Goal: Information Seeking & Learning: Compare options

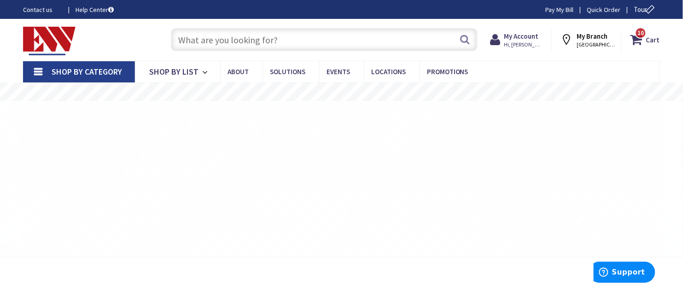
click at [242, 44] on input "text" at bounding box center [324, 39] width 307 height 23
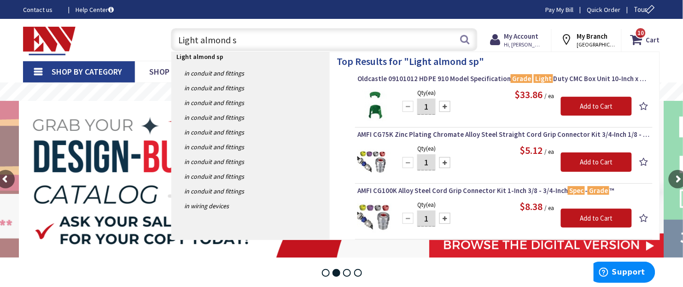
type input "Light almond"
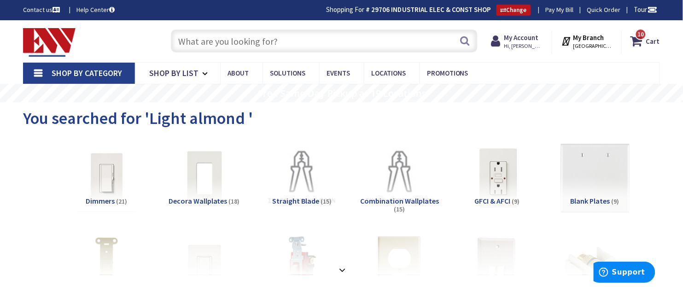
click at [325, 42] on input "text" at bounding box center [324, 40] width 307 height 23
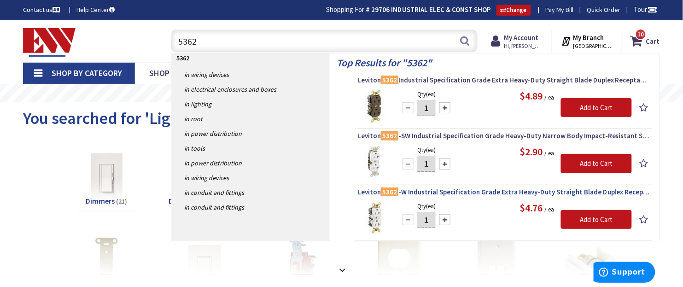
type input "5362"
click at [462, 192] on span "Leviton 5362 -W Industrial Specification Grade Extra Heavy-Duty Straight Blade …" at bounding box center [504, 192] width 293 height 9
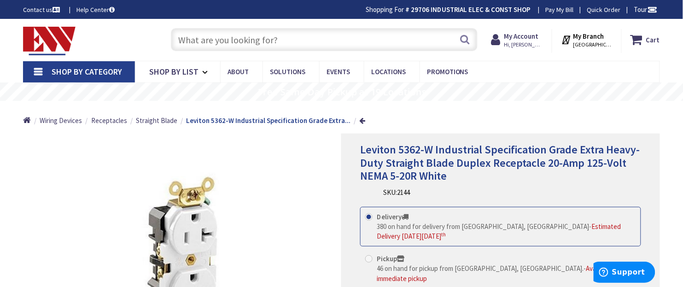
click at [315, 31] on input "text" at bounding box center [324, 39] width 307 height 23
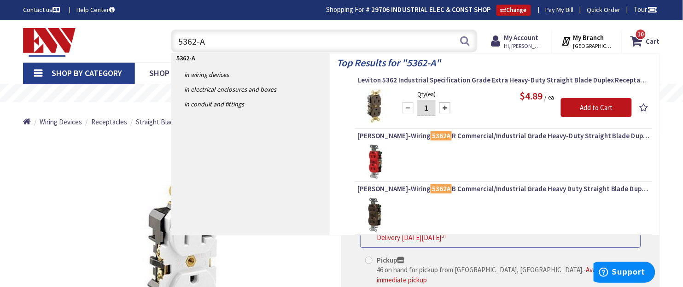
type input "5362-"
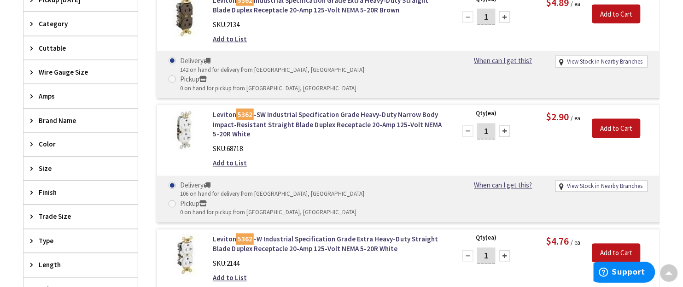
scroll to position [289, 0]
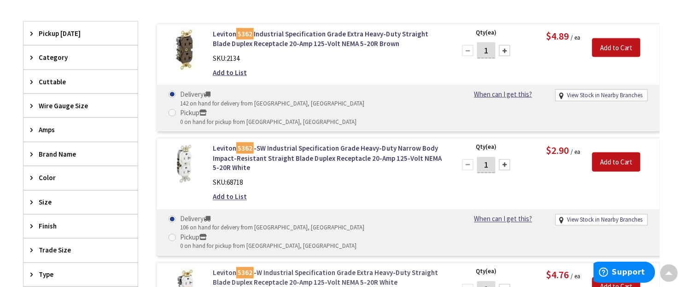
click at [300, 268] on link "Leviton 5362 -W Industrial Specification Grade Extra Heavy-Duty Straight Blade …" at bounding box center [328, 278] width 230 height 20
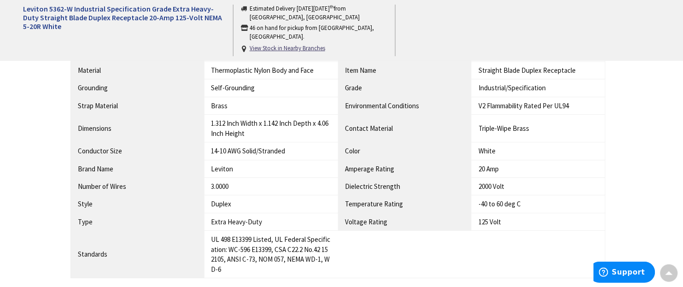
scroll to position [922, 0]
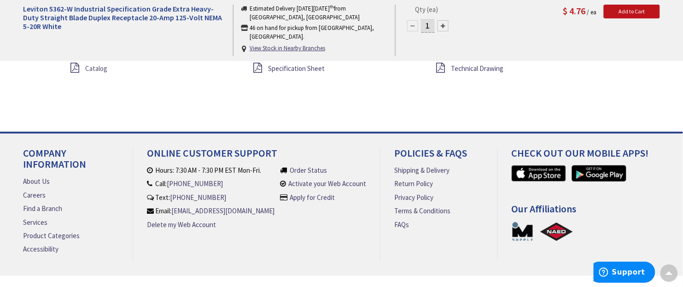
click at [98, 73] on span "Catalog" at bounding box center [96, 68] width 22 height 9
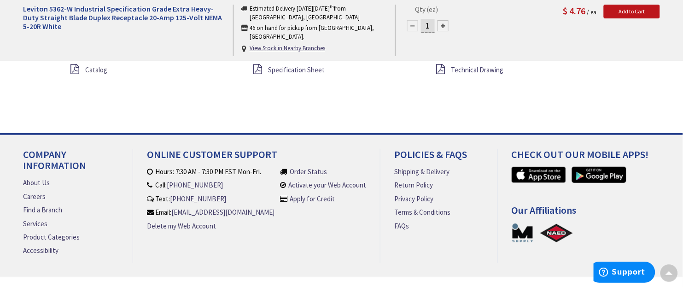
scroll to position [923, 0]
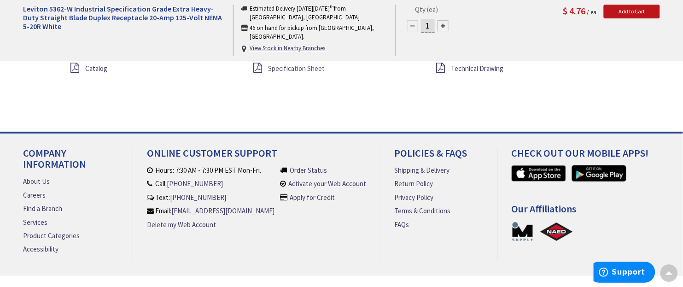
click at [295, 72] on span "Specification Sheet" at bounding box center [296, 68] width 57 height 9
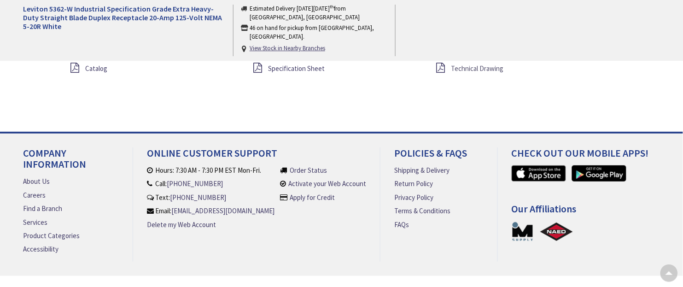
click at [463, 72] on span "Technical Drawing" at bounding box center [478, 68] width 53 height 9
click at [93, 70] on span "Catalog" at bounding box center [96, 68] width 22 height 9
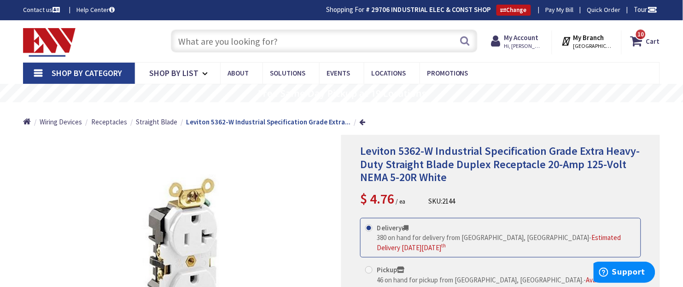
click at [339, 40] on input "text" at bounding box center [324, 40] width 307 height 23
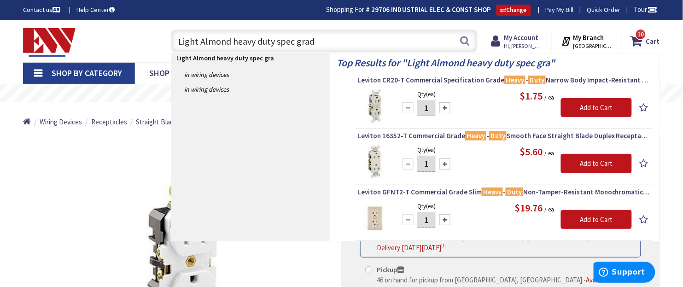
type input "Light Almond heavy duty spec grade"
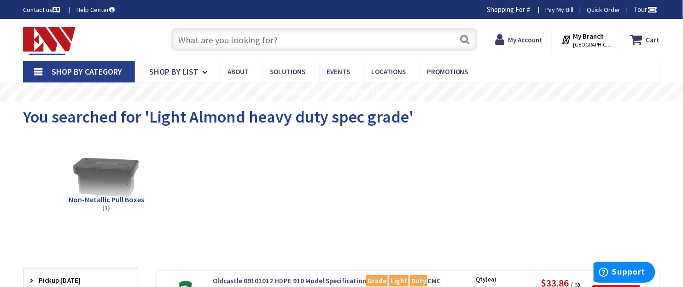
drag, startPoint x: 316, startPoint y: 38, endPoint x: 190, endPoint y: 36, distance: 126.3
click at [195, 36] on input "text" at bounding box center [324, 39] width 307 height 23
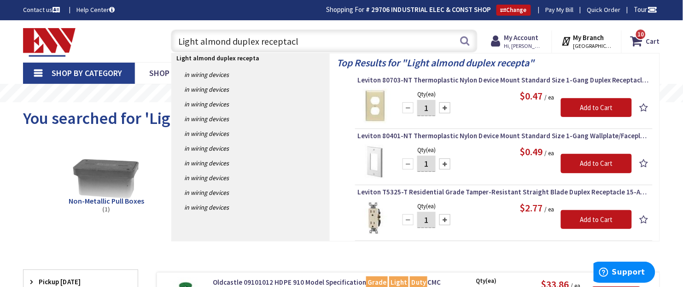
type input "Light almond duplex receptacle"
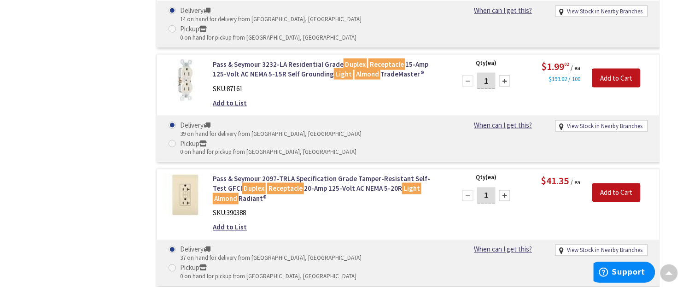
scroll to position [2073, 0]
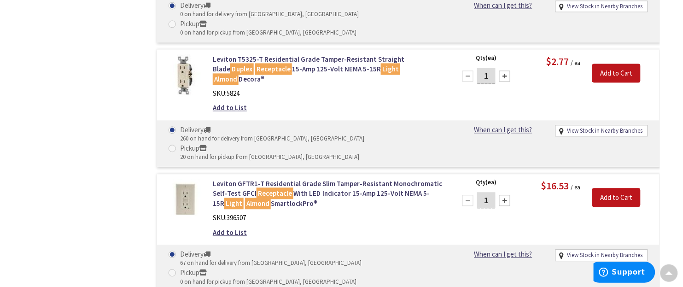
scroll to position [1406, 0]
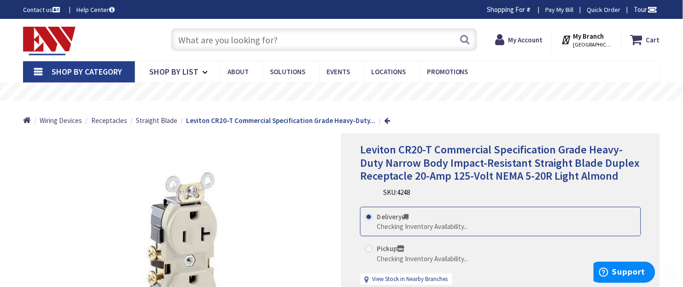
scroll to position [115, 0]
